Goal: Check status: Check status

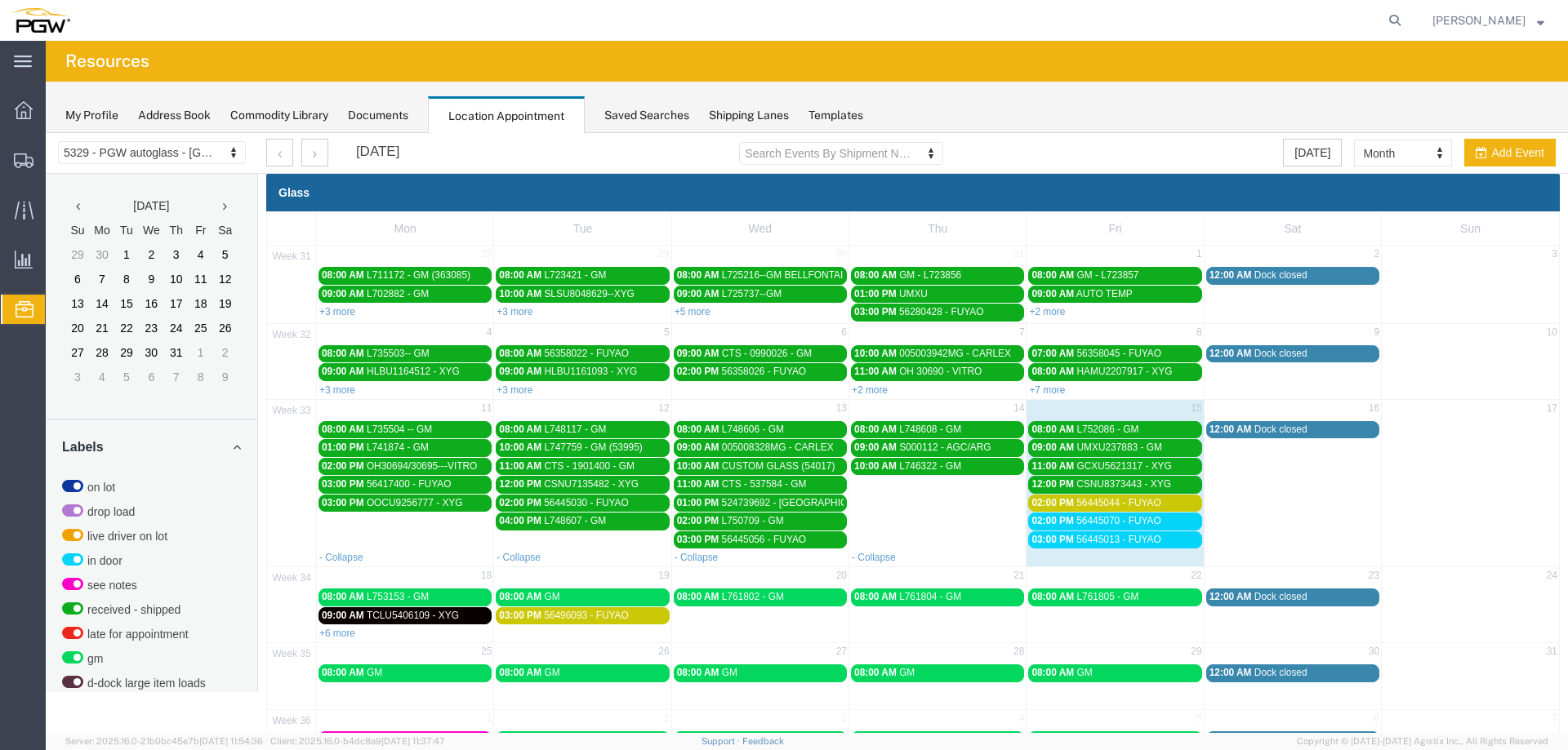
scroll to position [420, 0]
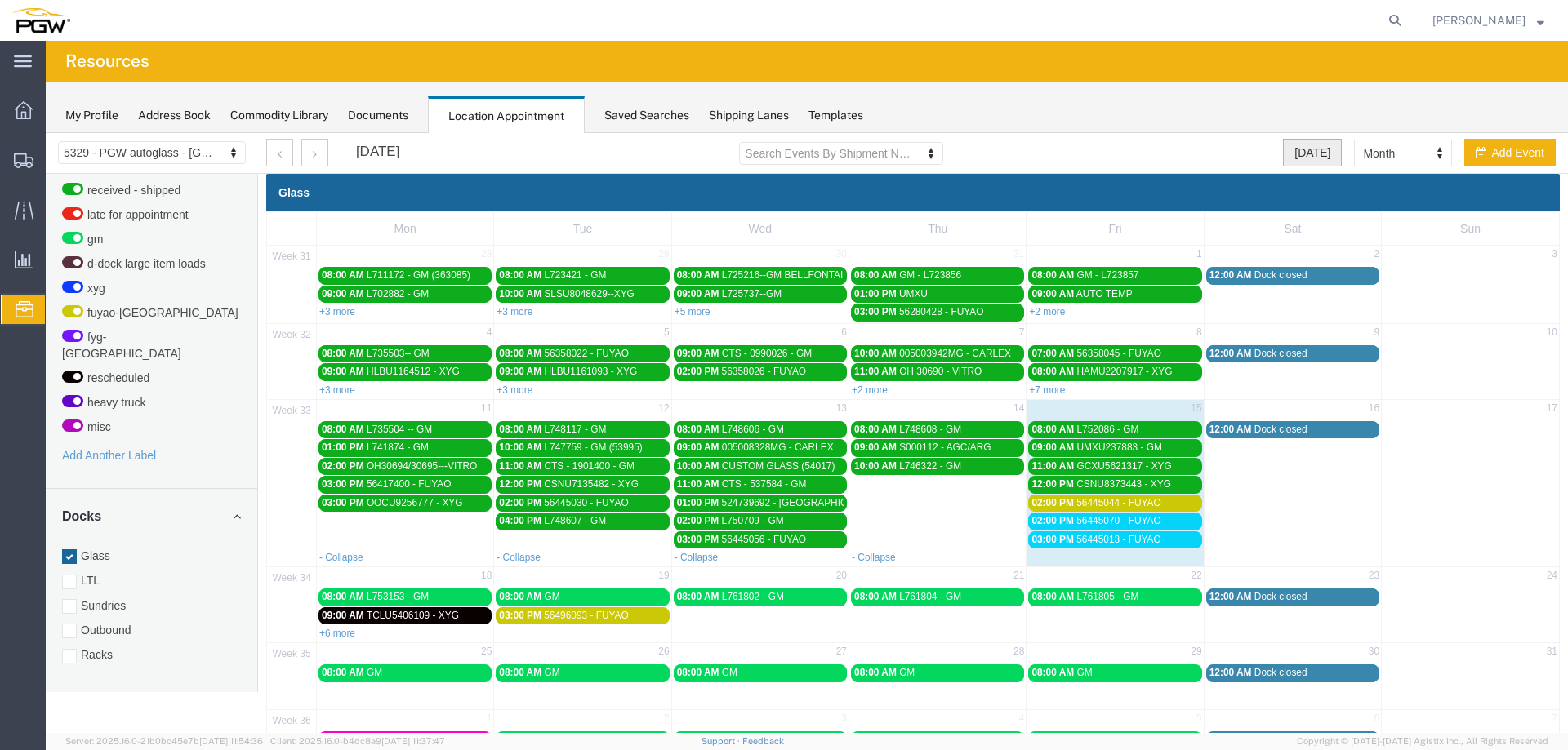
click at [1292, 160] on button "[DATE]" at bounding box center [1312, 152] width 59 height 28
select select "agendaDay"
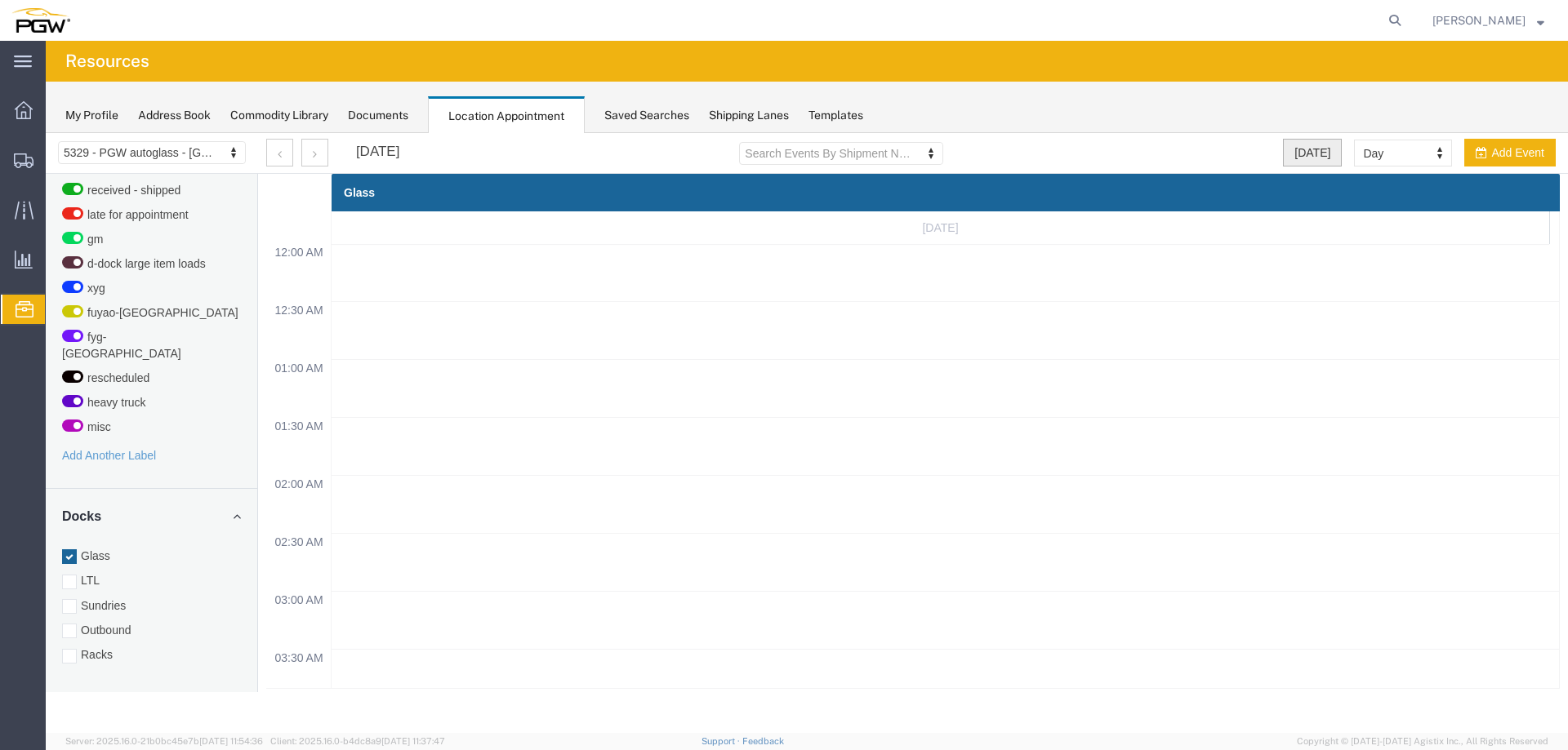
scroll to position [697, 0]
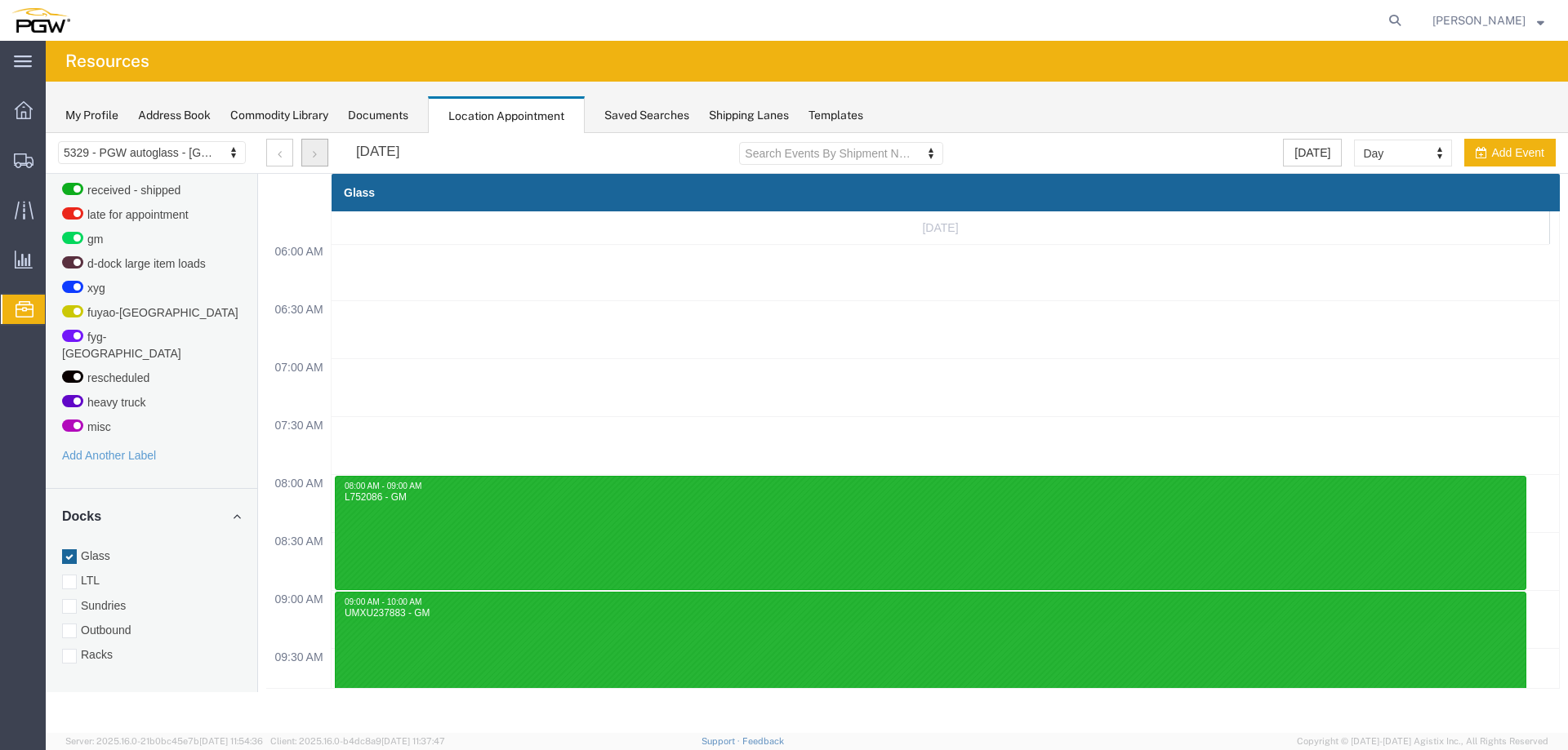
click at [313, 152] on icon "button" at bounding box center [314, 154] width 4 height 11
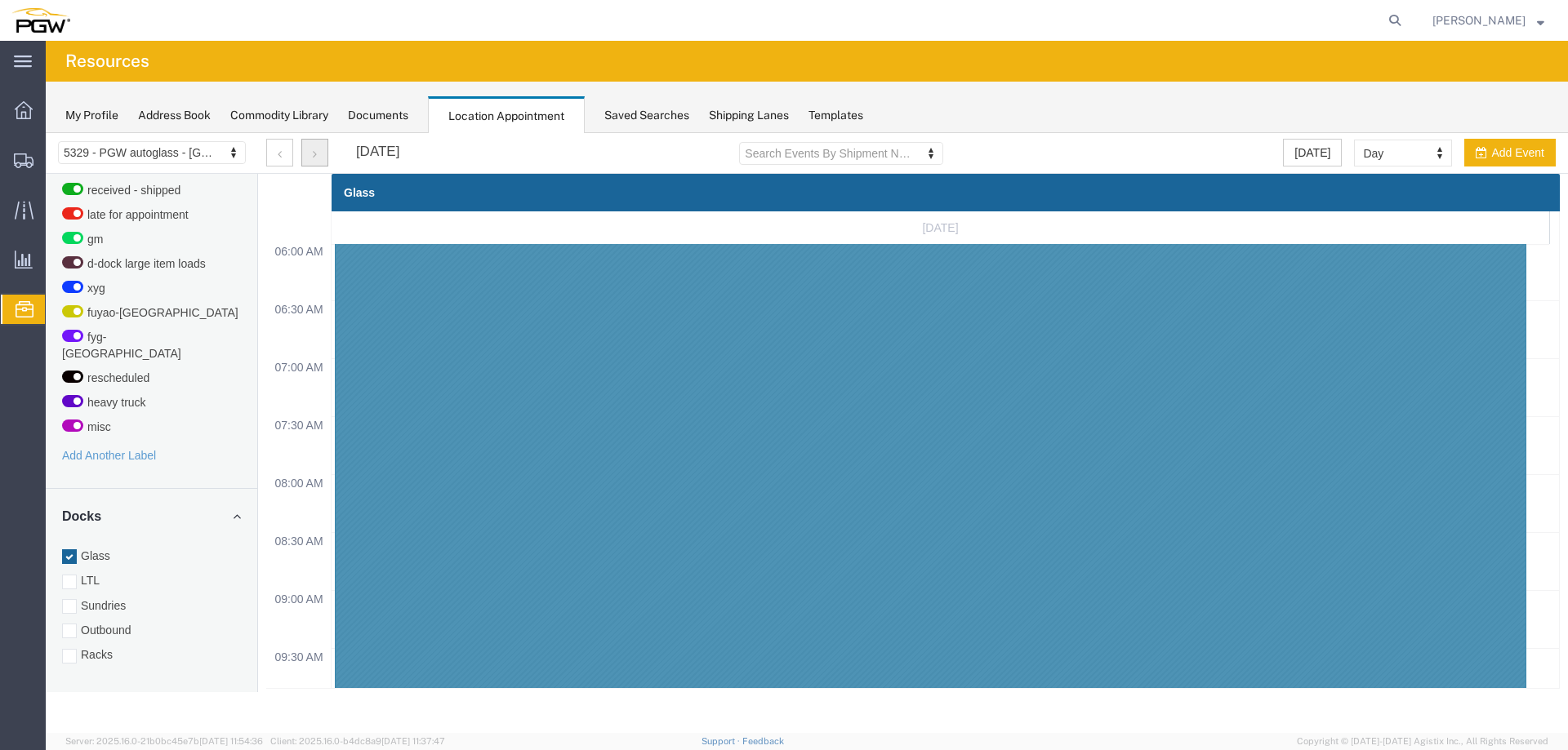
click at [313, 152] on icon "button" at bounding box center [314, 154] width 4 height 11
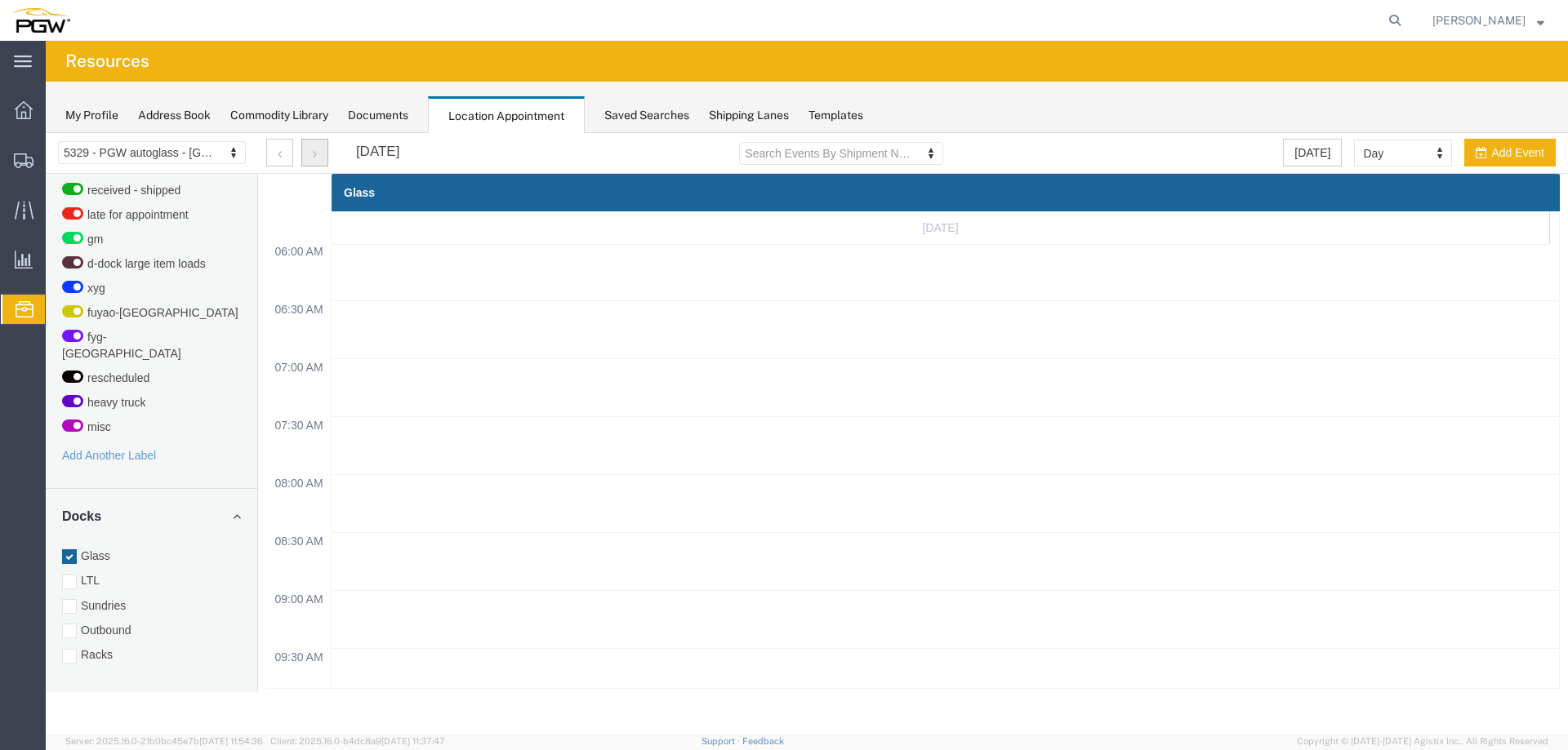
click at [313, 152] on icon "button" at bounding box center [314, 154] width 4 height 11
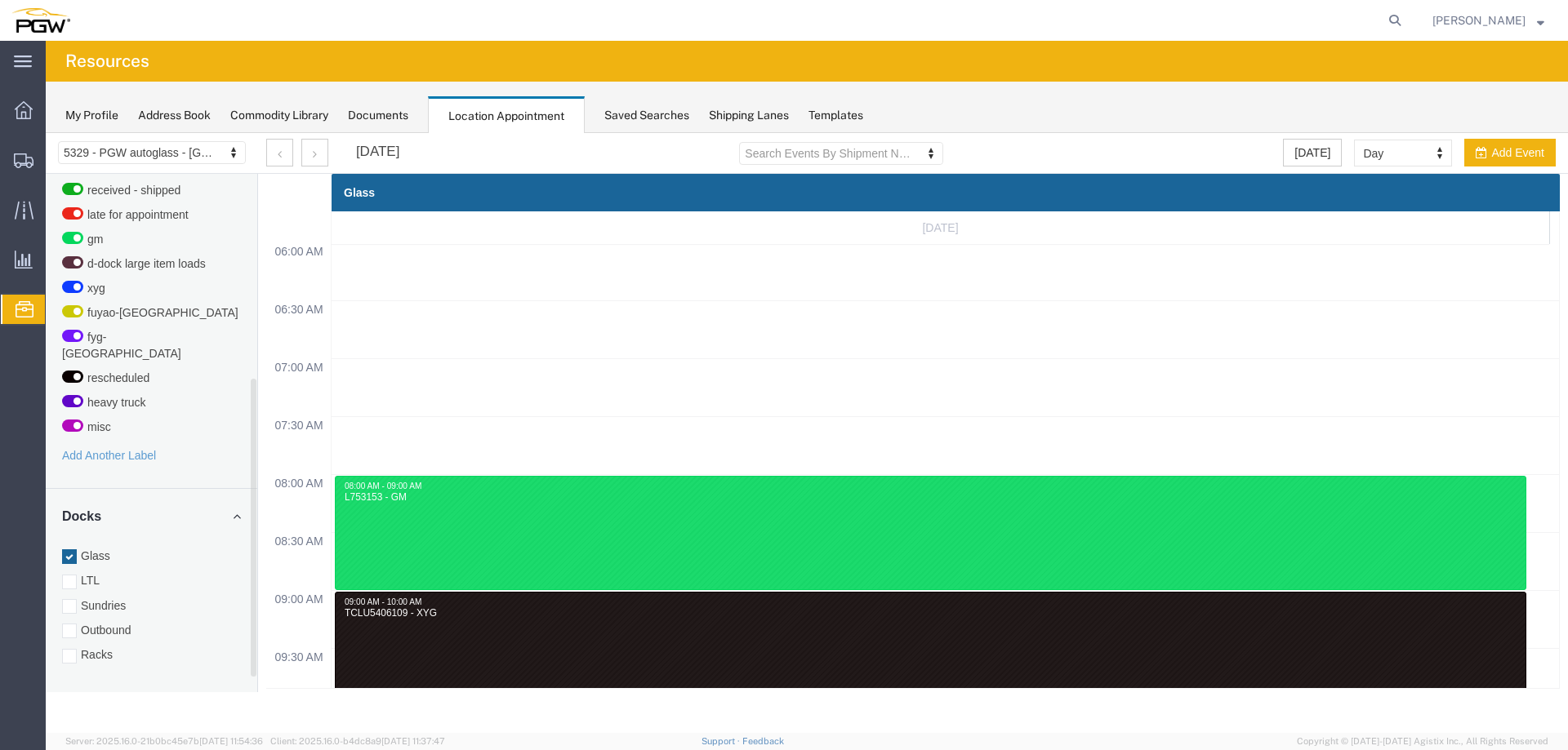
drag, startPoint x: 115, startPoint y: 637, endPoint x: 148, endPoint y: 604, distance: 46.7
click at [115, 647] on label "Racks" at bounding box center [151, 655] width 179 height 16
click at [46, 133] on input "Racks" at bounding box center [46, 133] width 0 height 0
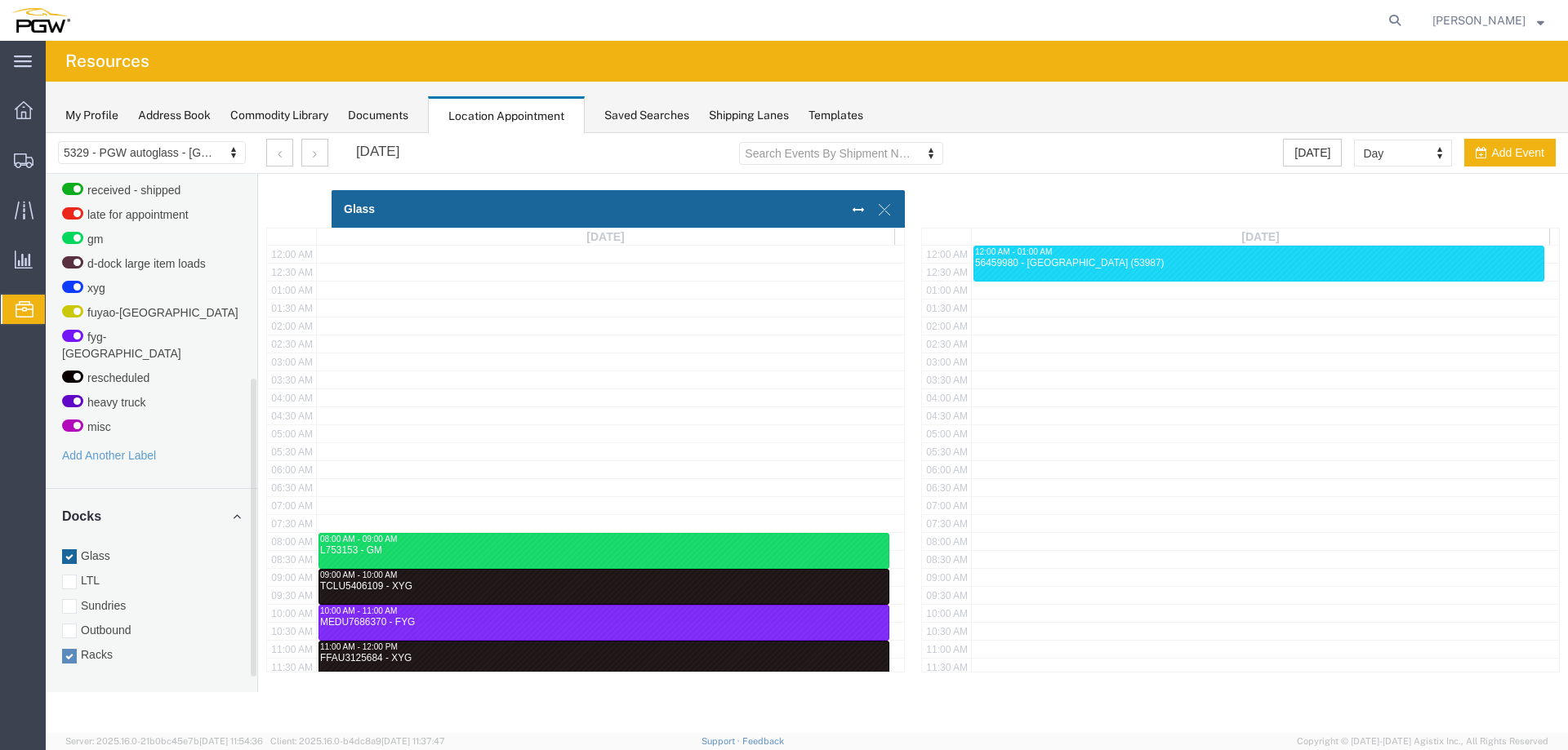
scroll to position [403, 0]
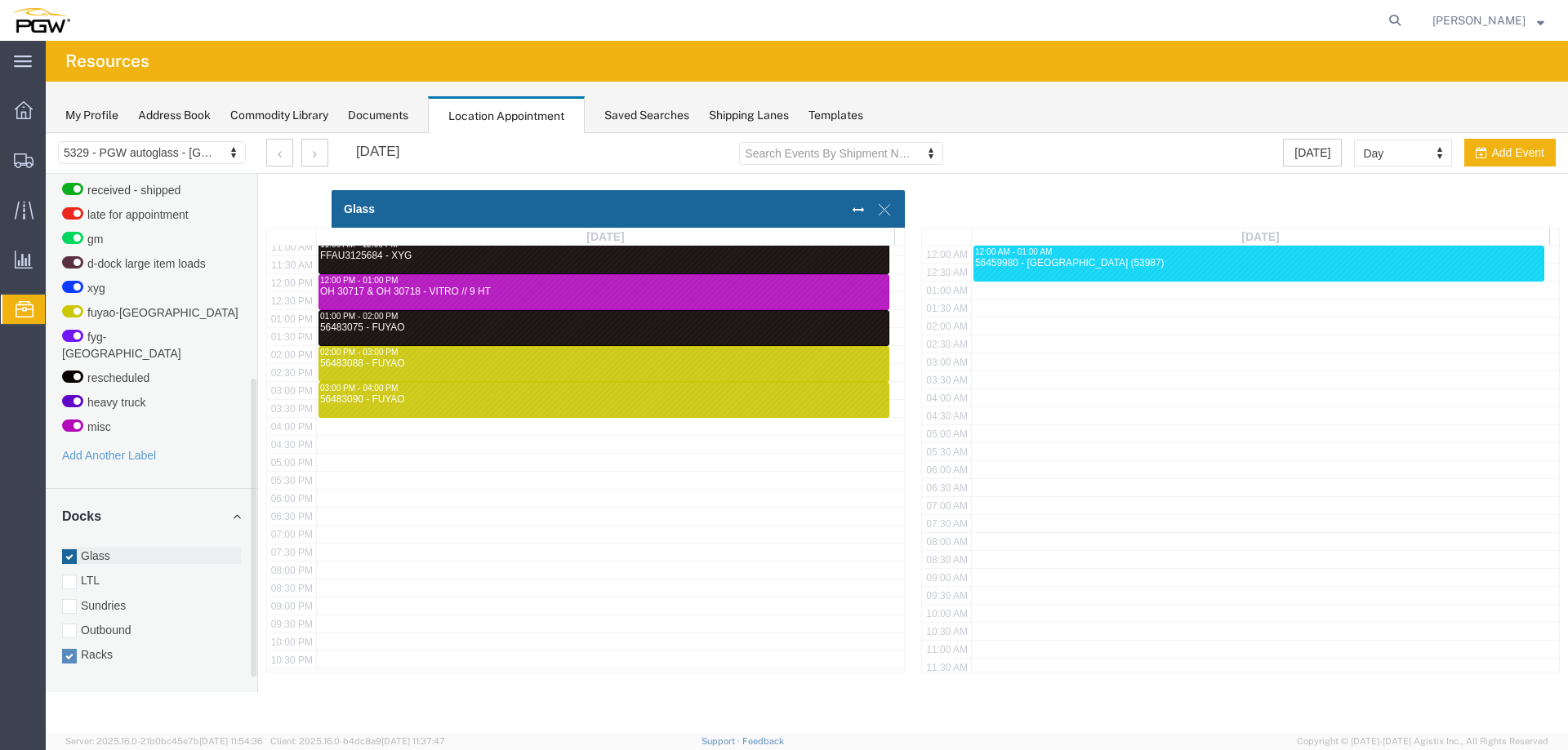
click at [89, 548] on label "Glass" at bounding box center [151, 556] width 179 height 16
click at [46, 133] on input "Glass" at bounding box center [46, 133] width 0 height 0
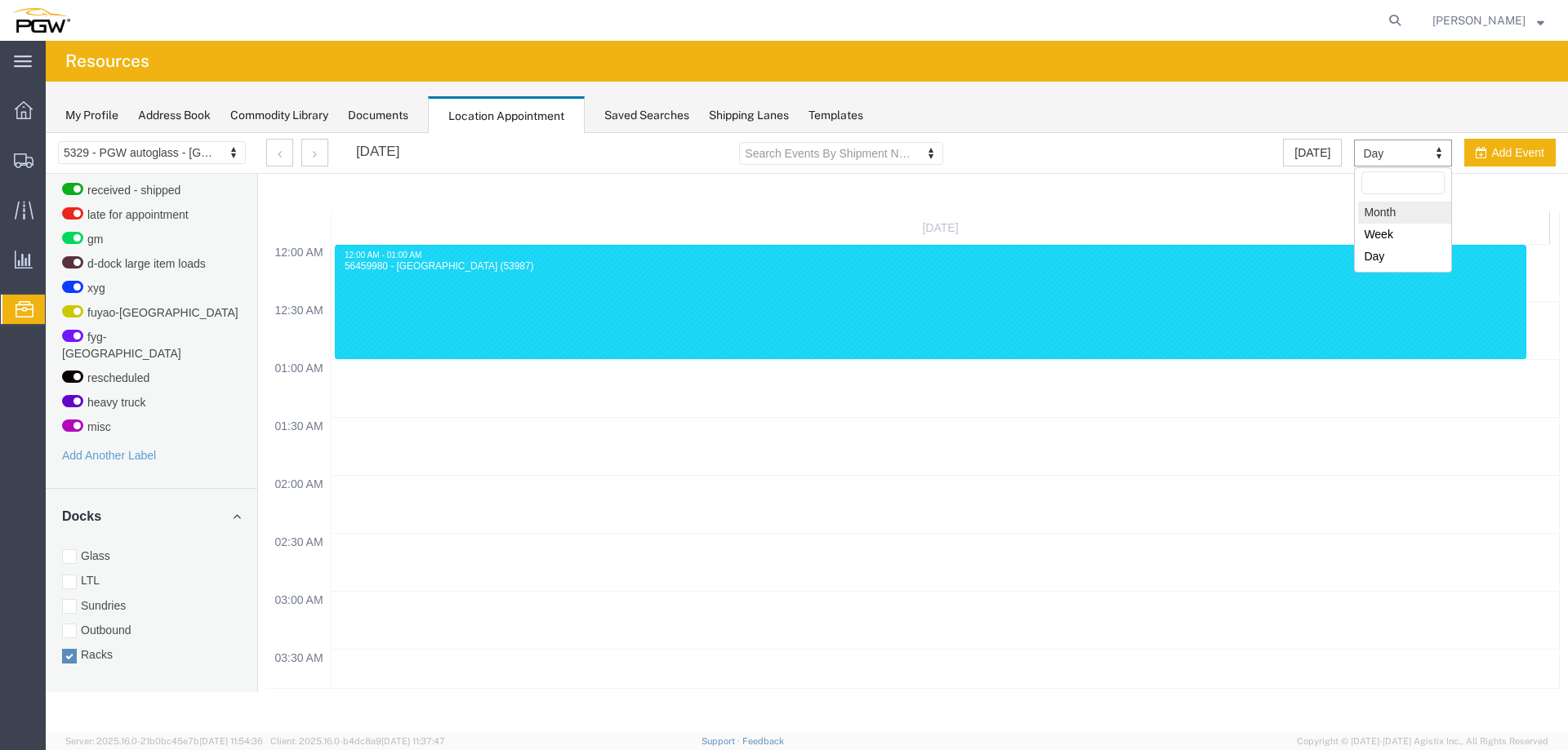
select select "month"
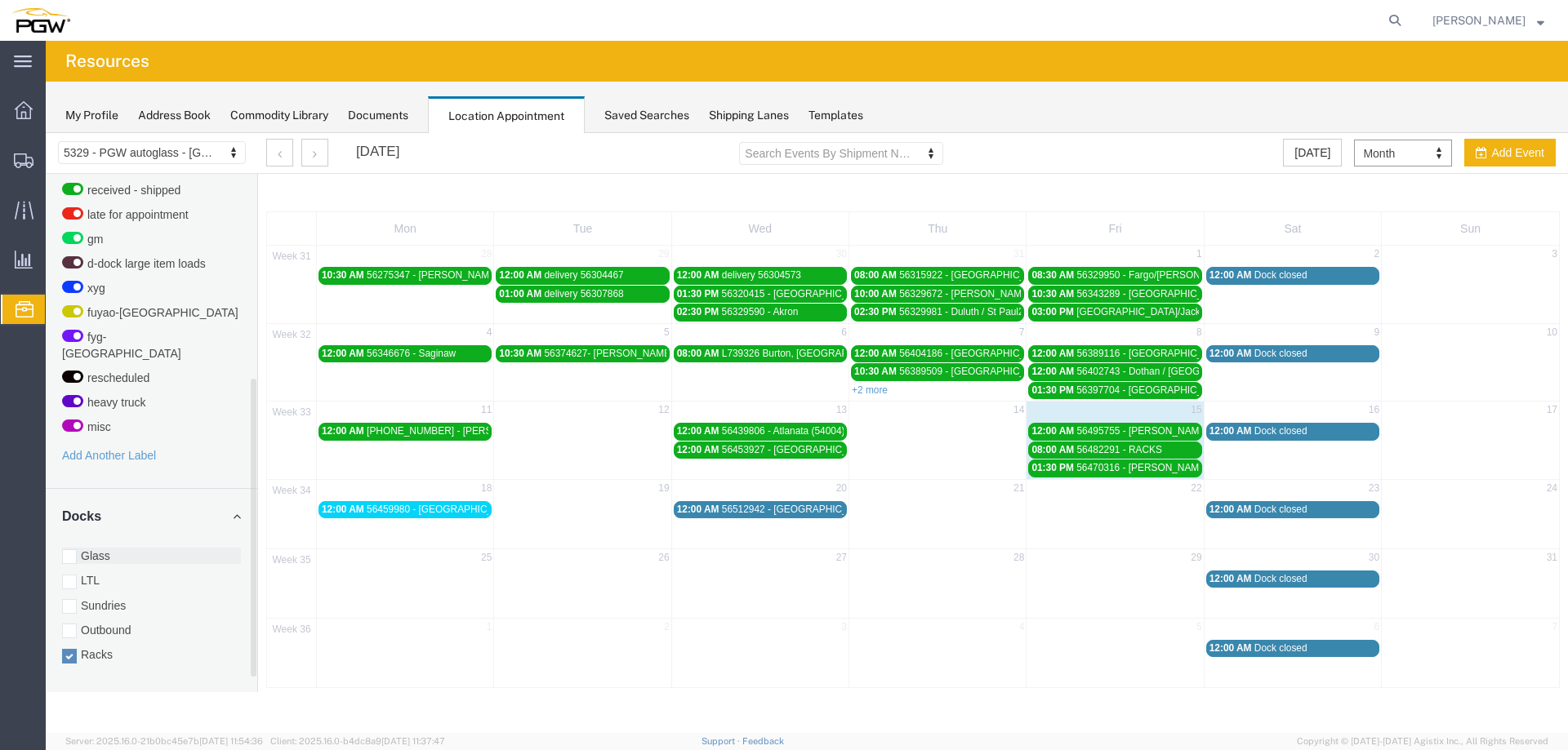
click at [136, 548] on label "Glass" at bounding box center [151, 556] width 179 height 16
click at [46, 133] on input "Glass" at bounding box center [46, 133] width 0 height 0
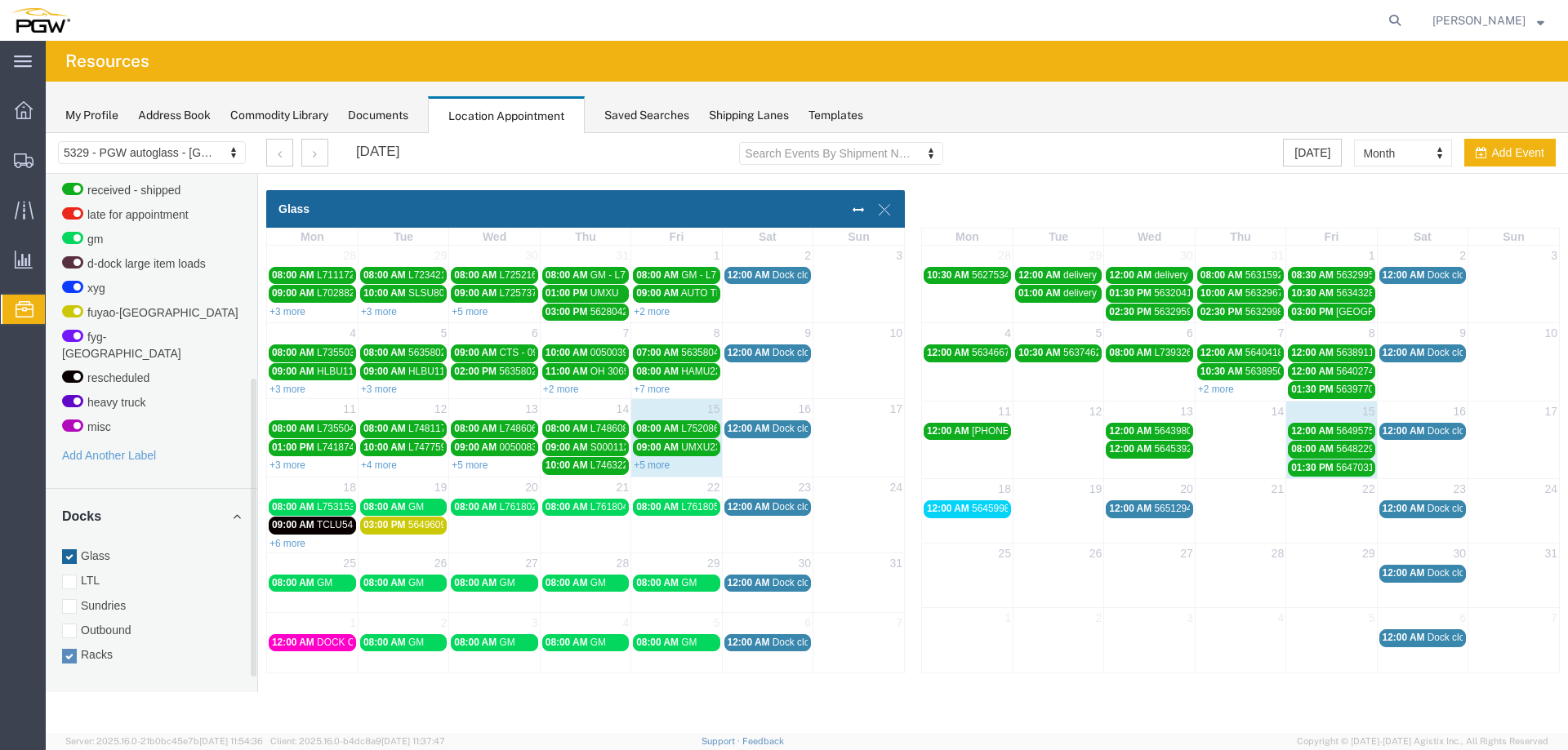
click at [114, 647] on label "Racks" at bounding box center [151, 655] width 179 height 16
click at [46, 133] on input "Racks" at bounding box center [46, 133] width 0 height 0
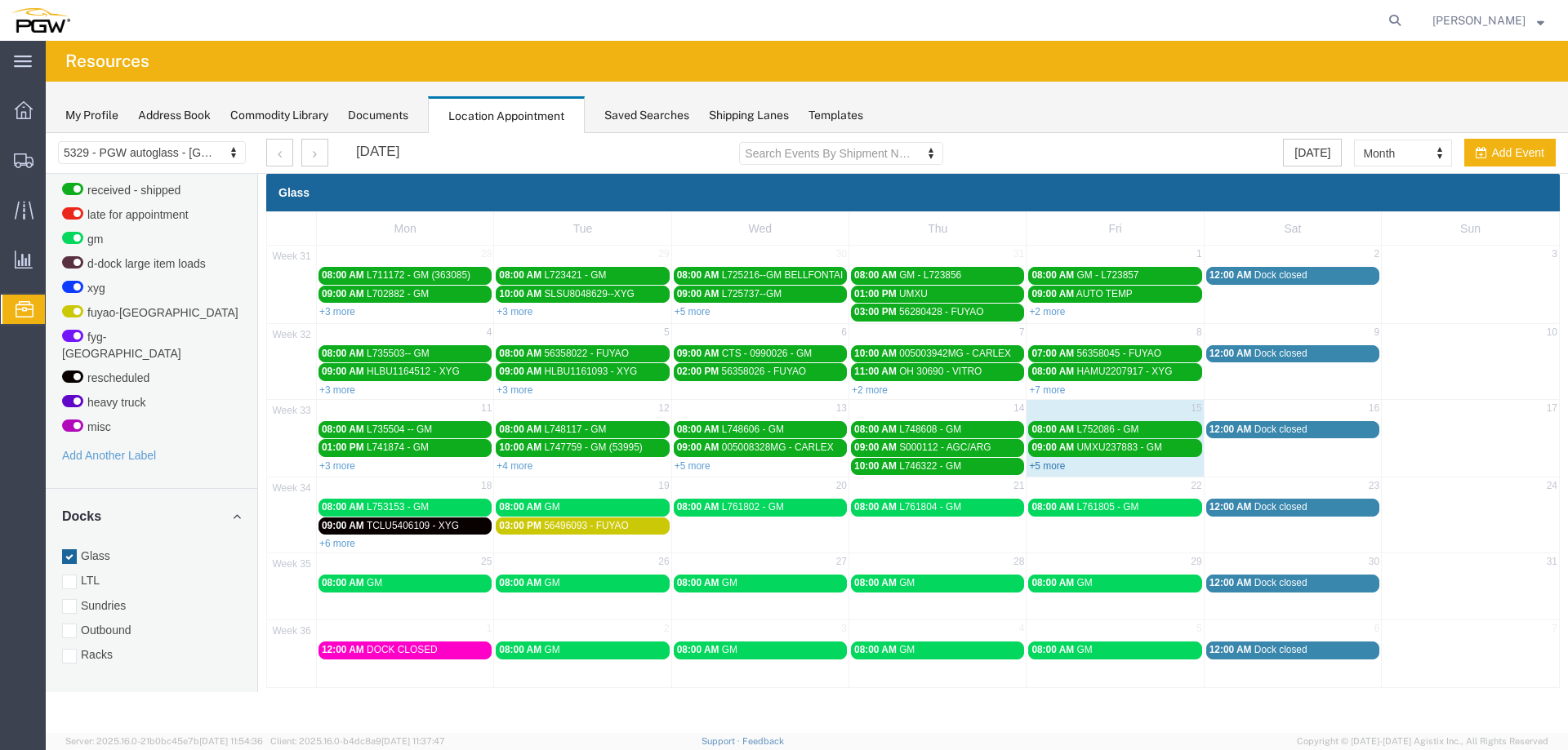
click at [1056, 467] on link "+5 more" at bounding box center [1047, 465] width 36 height 11
